Goal: Find specific page/section: Find specific page/section

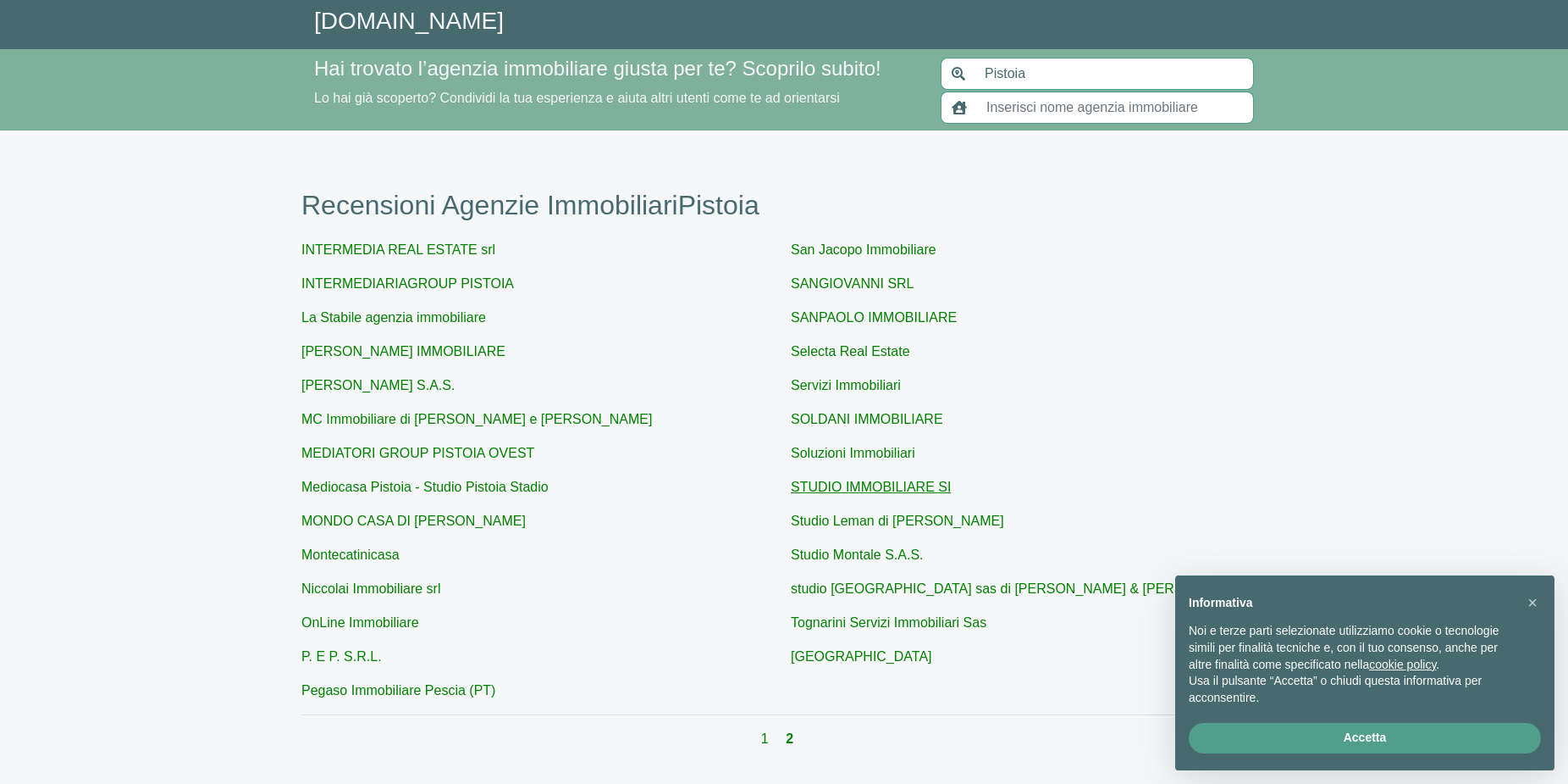
click at [855, 489] on link "STUDIO IMMOBILIARE SI" at bounding box center [871, 486] width 160 height 15
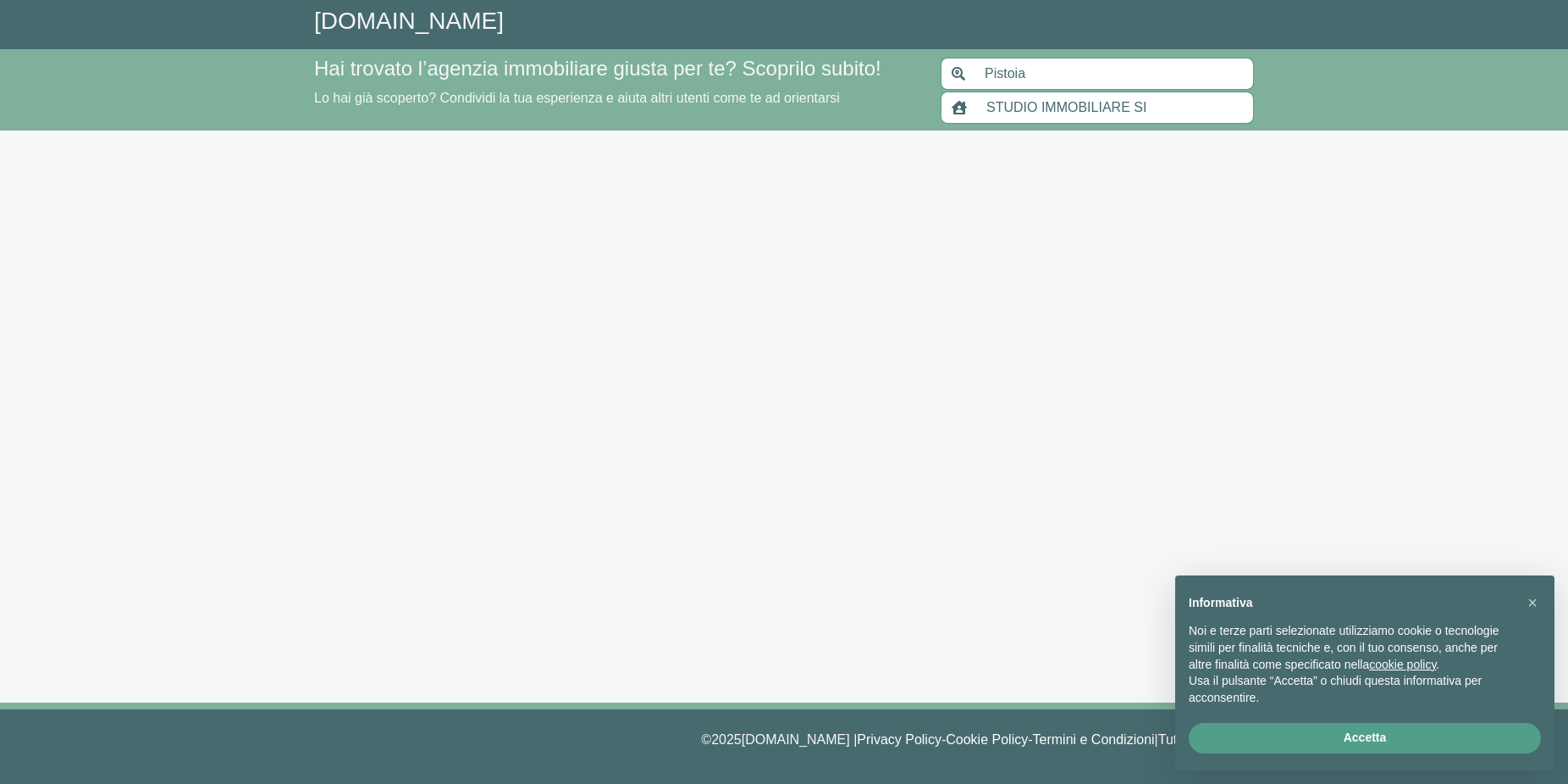
type input "STUDIO IMMOBILIARE SI"
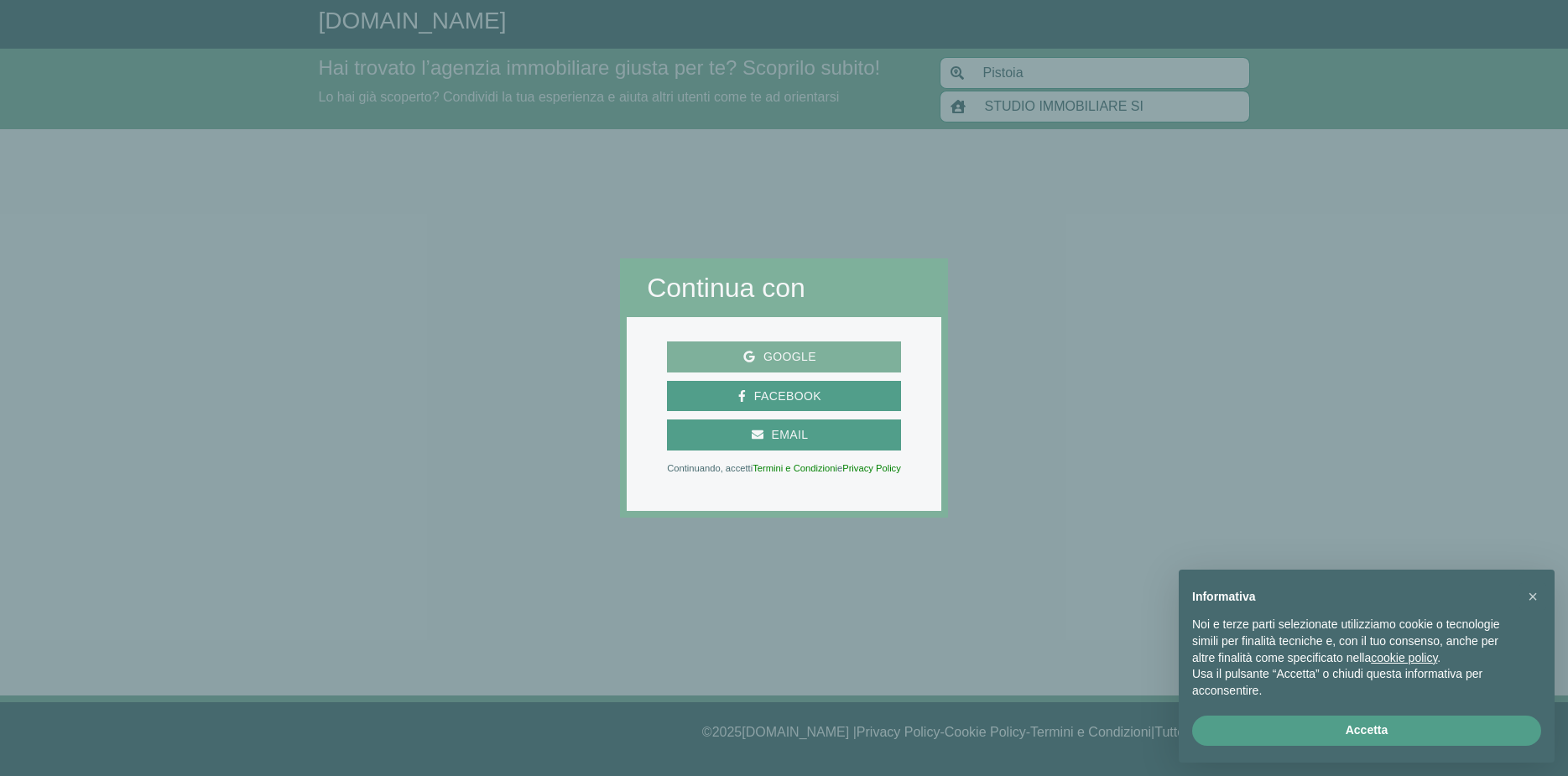
click at [790, 355] on span "Google" at bounding box center [790, 357] width 70 height 21
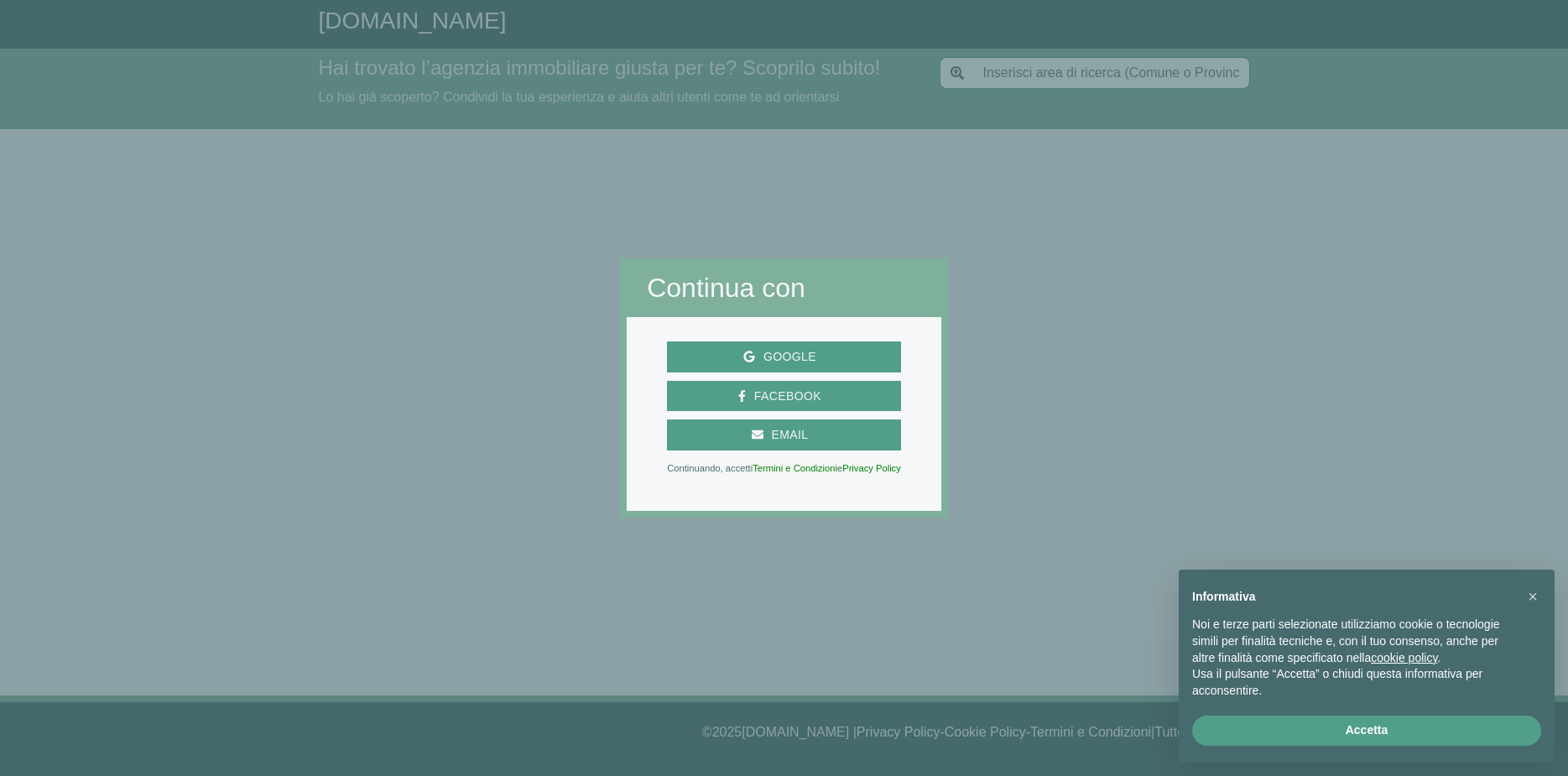
type input "Pistoia"
